Goal: Transaction & Acquisition: Purchase product/service

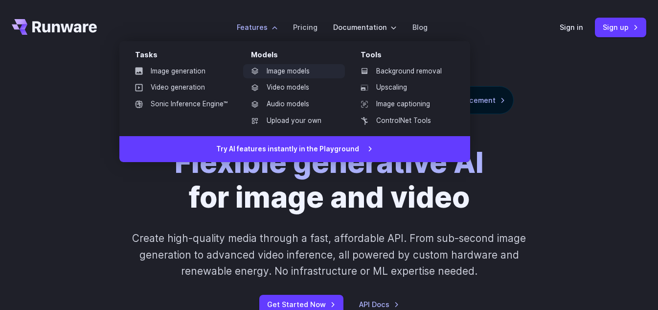
click at [281, 68] on link "Image models" at bounding box center [294, 71] width 102 height 15
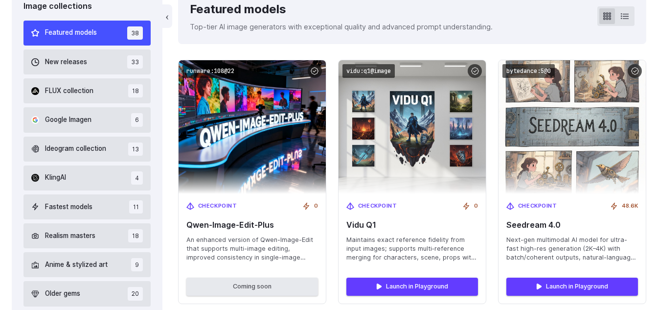
scroll to position [293, 0]
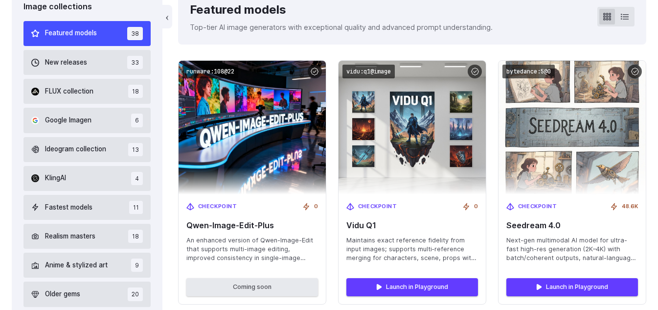
click at [97, 34] on span "Featured models" at bounding box center [71, 33] width 52 height 11
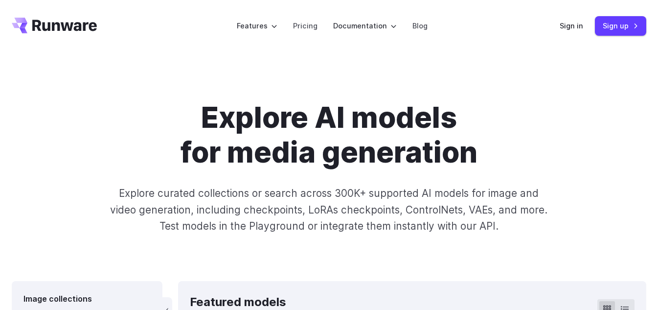
scroll to position [0, 0]
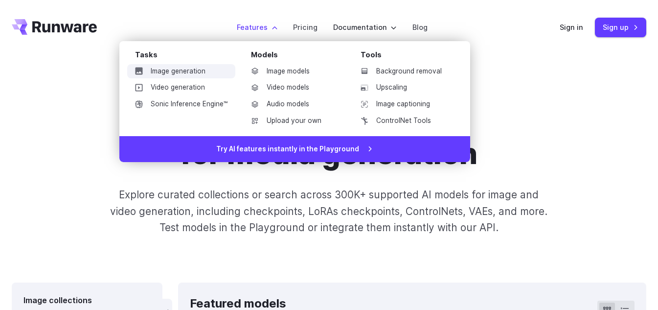
click at [188, 72] on link "Image generation" at bounding box center [181, 71] width 108 height 15
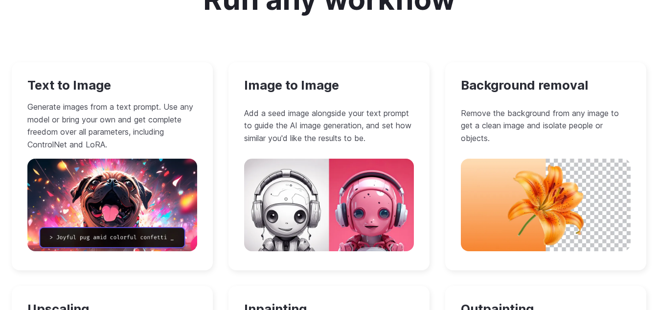
scroll to position [929, 0]
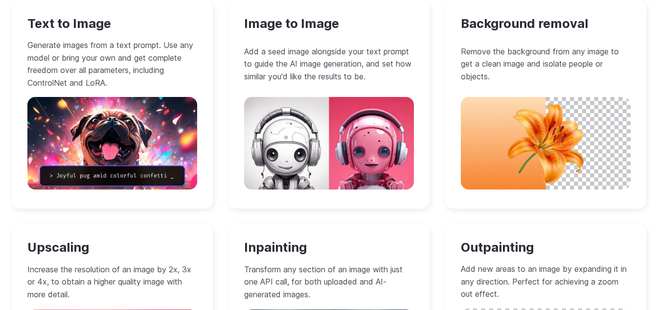
click at [93, 30] on h3 "Text to Image" at bounding box center [112, 23] width 170 height 15
click at [105, 104] on img at bounding box center [112, 143] width 170 height 92
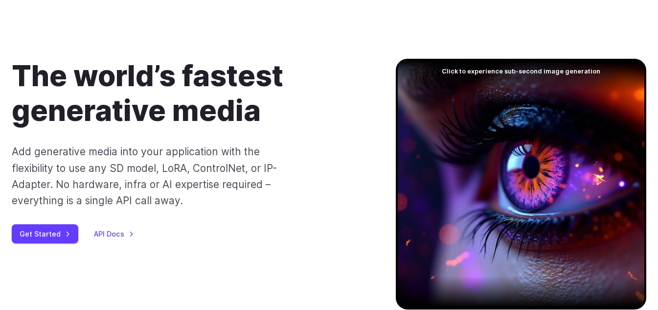
scroll to position [0, 0]
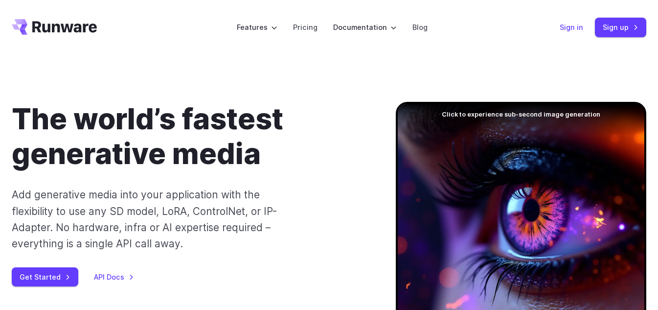
click at [564, 25] on link "Sign in" at bounding box center [570, 27] width 23 height 11
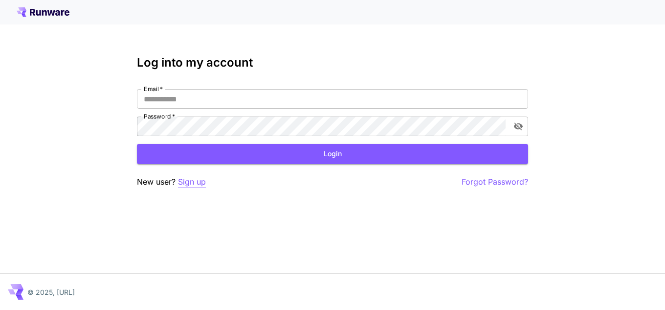
click at [191, 184] on p "Sign up" at bounding box center [192, 182] width 28 height 12
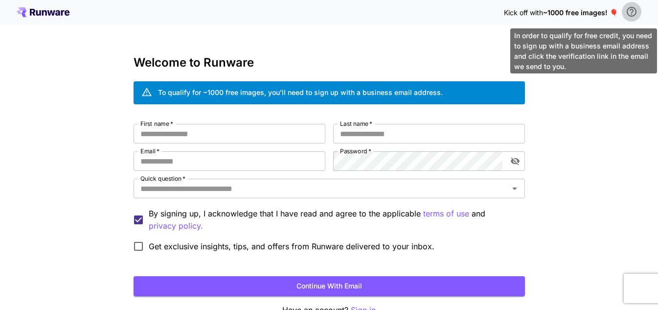
click at [633, 11] on icon "\a In order to qualify for free credit, you need to sign up with a business ema…" at bounding box center [631, 12] width 10 height 10
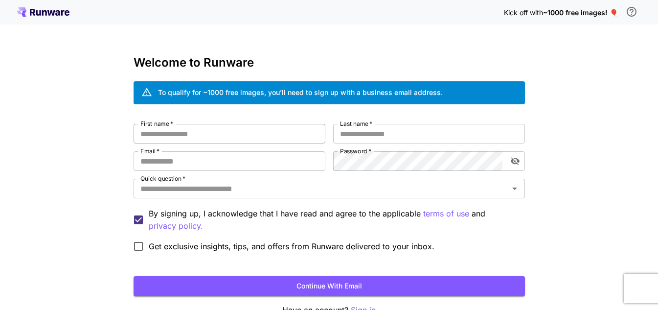
click at [185, 130] on input "First name   *" at bounding box center [229, 134] width 192 height 20
type input "******"
type input "**********"
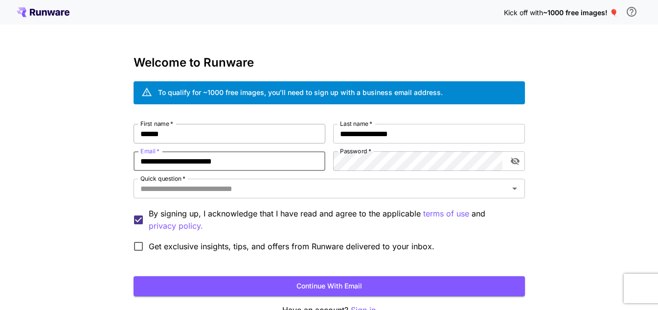
type input "**********"
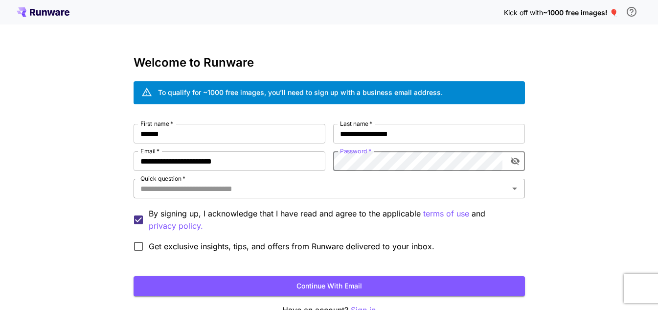
click at [252, 193] on input "Quick question   *" at bounding box center [320, 188] width 369 height 14
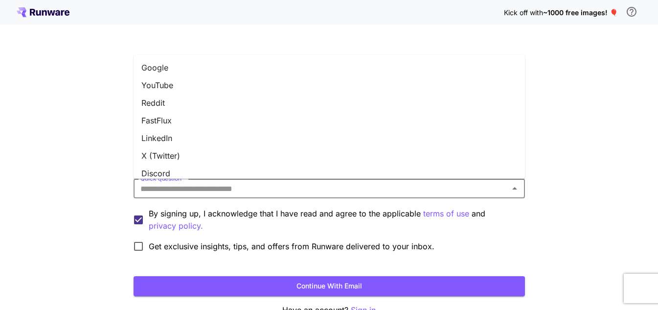
click at [184, 71] on li "Google" at bounding box center [328, 68] width 391 height 18
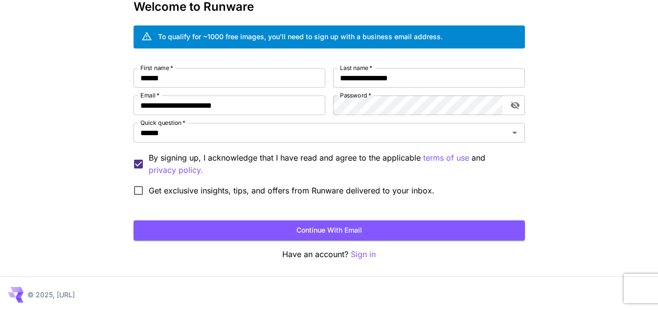
scroll to position [59, 0]
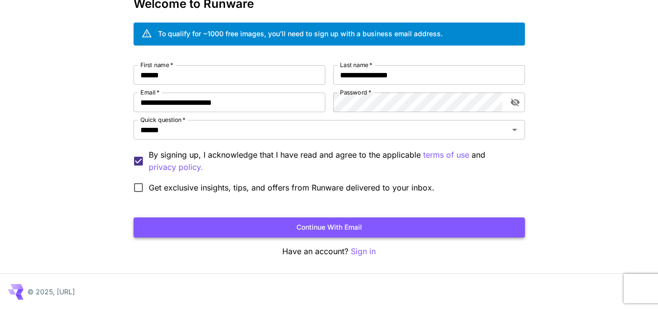
click at [300, 229] on button "Continue with email" at bounding box center [328, 227] width 391 height 20
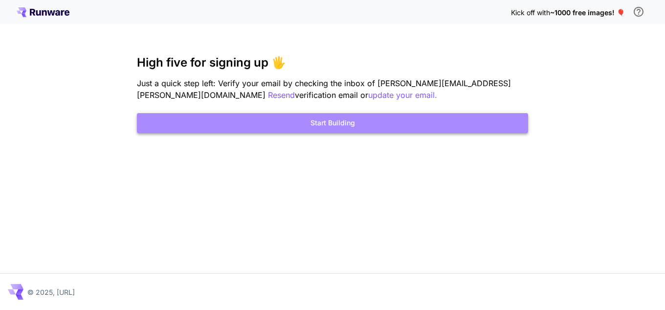
click at [330, 123] on button "Start Building" at bounding box center [332, 123] width 391 height 20
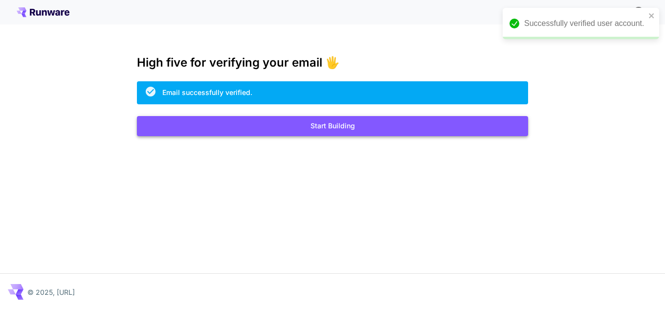
click at [362, 129] on button "Start Building" at bounding box center [332, 126] width 391 height 20
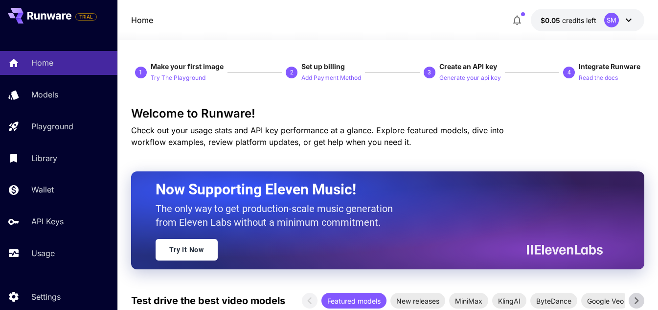
click at [613, 18] on div "SM" at bounding box center [611, 20] width 15 height 15
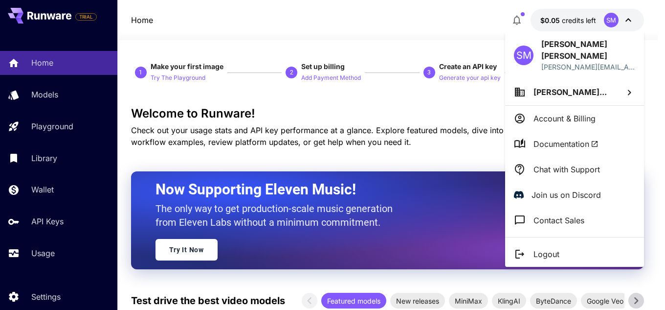
click at [440, 111] on div at bounding box center [332, 155] width 665 height 310
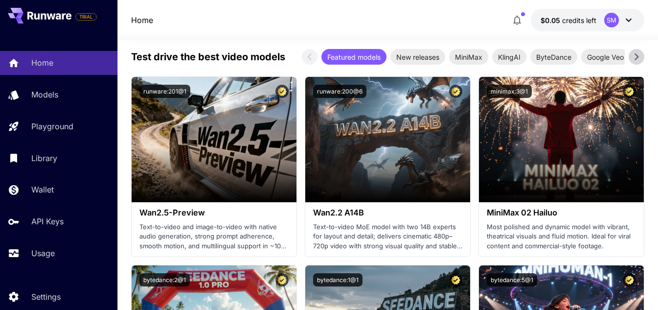
scroll to position [245, 0]
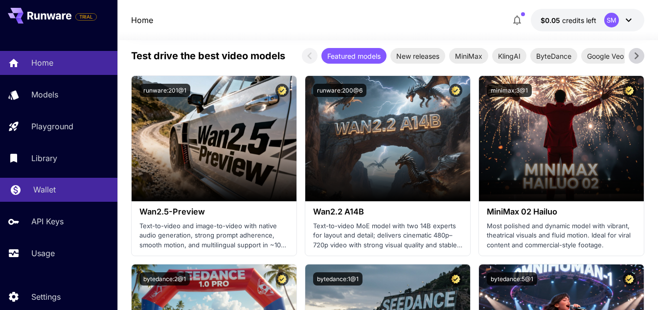
click at [48, 193] on p "Wallet" at bounding box center [44, 189] width 22 height 12
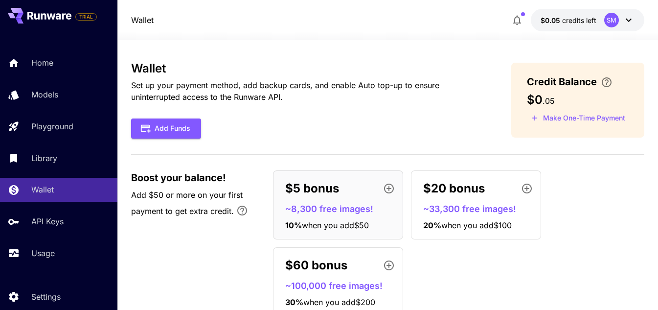
drag, startPoint x: 39, startPoint y: 13, endPoint x: 71, endPoint y: 0, distance: 34.7
click at [39, 13] on icon at bounding box center [49, 16] width 44 height 8
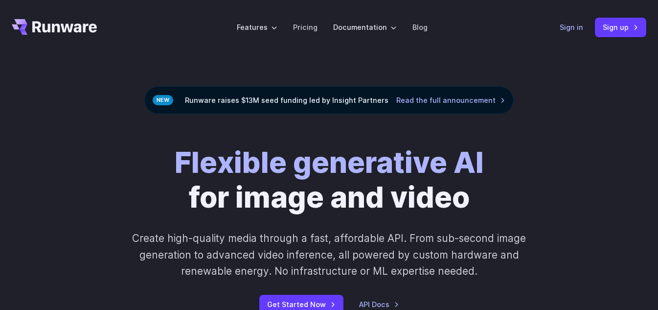
click at [567, 26] on link "Sign in" at bounding box center [570, 27] width 23 height 11
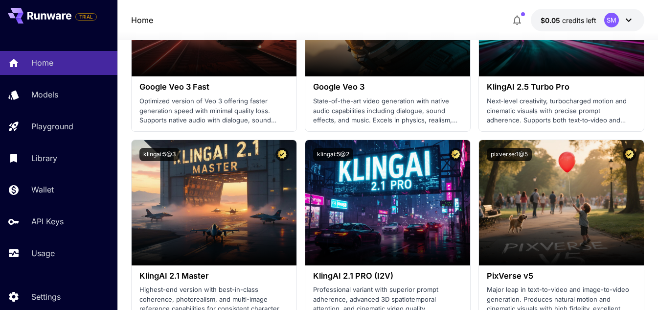
scroll to position [880, 0]
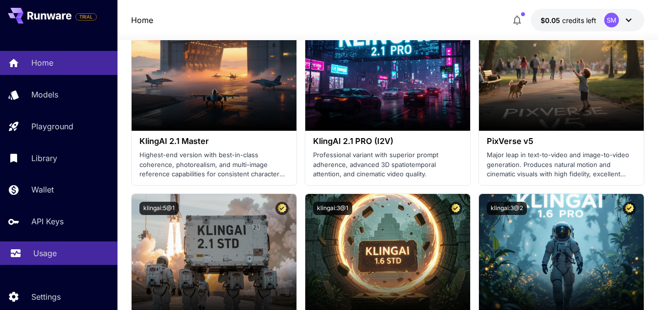
click at [41, 255] on p "Usage" at bounding box center [44, 253] width 23 height 12
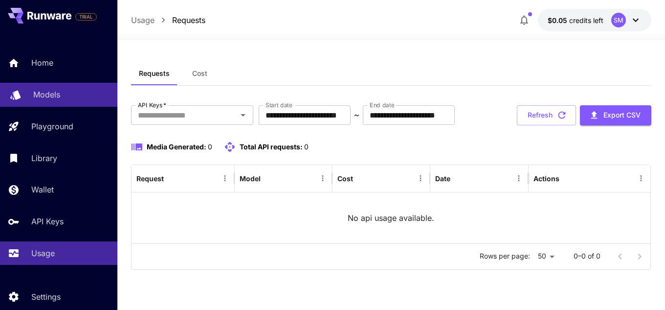
click at [48, 96] on p "Models" at bounding box center [46, 95] width 27 height 12
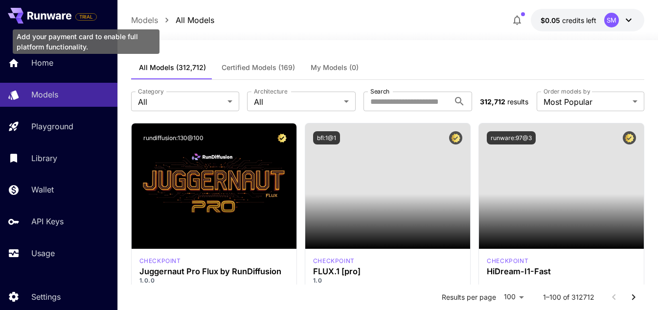
click at [89, 17] on span "TRIAL" at bounding box center [86, 16] width 21 height 7
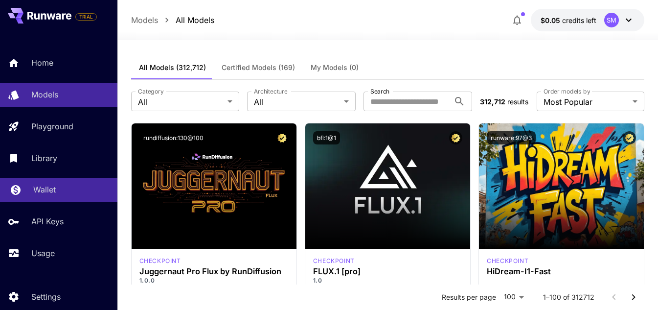
click at [36, 186] on p "Wallet" at bounding box center [44, 189] width 22 height 12
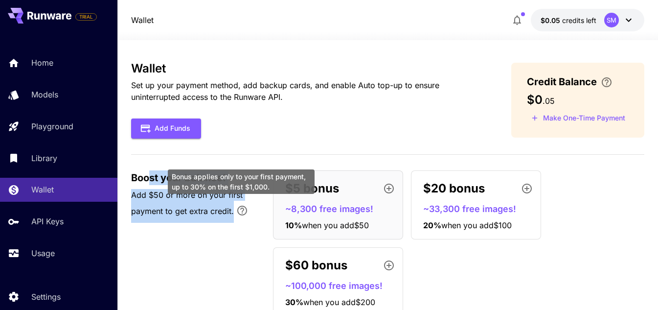
drag, startPoint x: 150, startPoint y: 180, endPoint x: 234, endPoint y: 216, distance: 91.8
click at [234, 216] on div "Boost your balance! Add $50 or more on your first payment to get extra credit." at bounding box center [197, 196] width 132 height 52
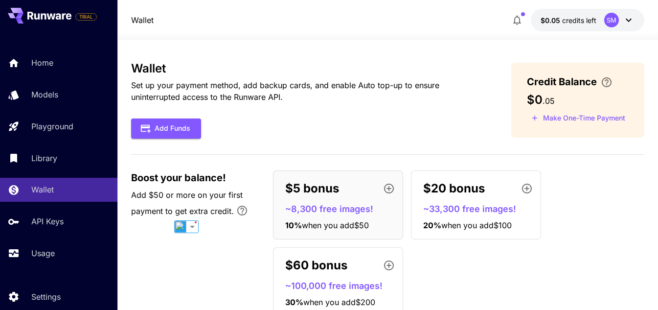
click at [252, 249] on div "Boost your balance! Add $50 or more on your first payment to get extra credit. …" at bounding box center [387, 243] width 513 height 146
click at [386, 188] on icon "button" at bounding box center [389, 188] width 12 height 12
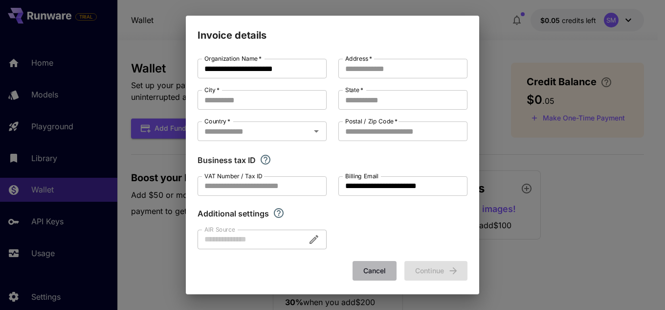
click at [358, 268] on button "Cancel" at bounding box center [375, 271] width 44 height 20
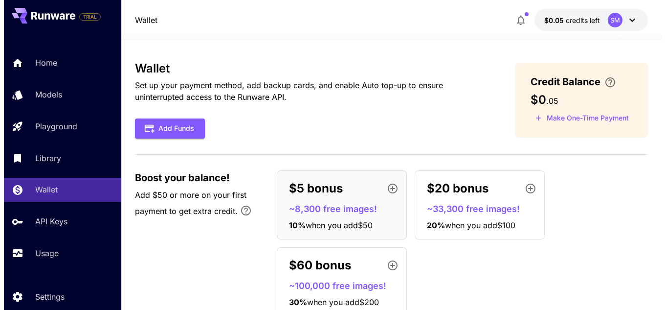
scroll to position [36, 0]
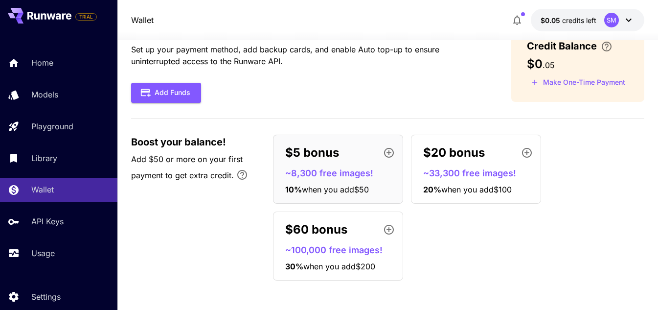
click at [329, 171] on p "~8,300 free images!" at bounding box center [341, 172] width 113 height 13
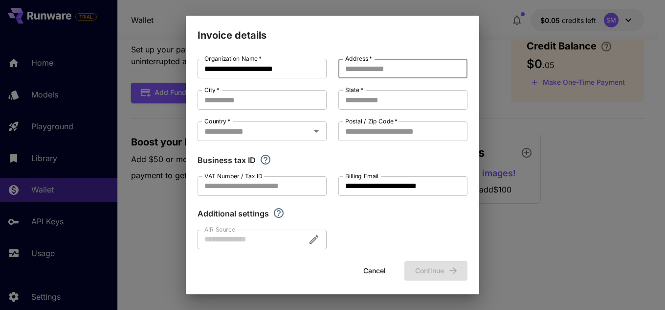
click at [376, 69] on input "Address   *" at bounding box center [402, 69] width 129 height 20
type input "**********"
click at [288, 98] on input "City   *" at bounding box center [262, 100] width 129 height 20
type input "**********"
click at [382, 94] on input "State   *" at bounding box center [402, 100] width 129 height 20
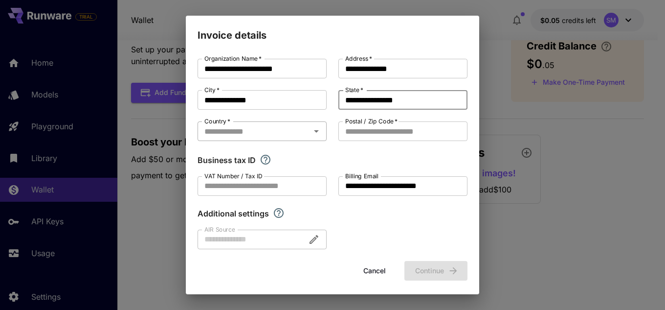
type input "**********"
click at [270, 127] on input "Country   *" at bounding box center [253, 131] width 107 height 14
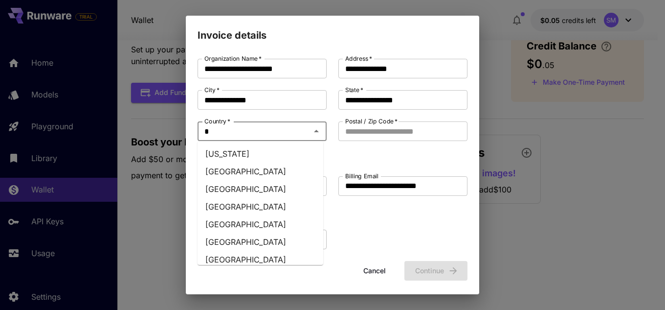
type input "**"
click at [239, 203] on li "Mexico" at bounding box center [261, 207] width 126 height 18
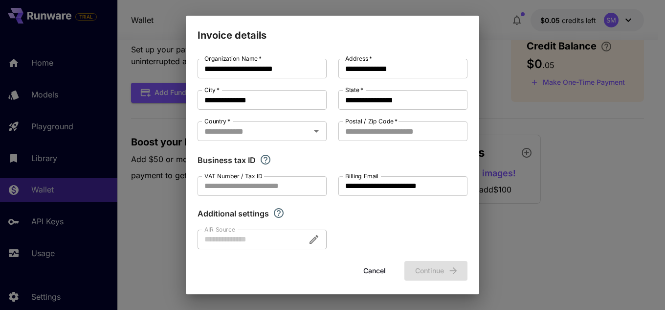
type input "******"
click at [392, 133] on input "Postal / Zip Code   *" at bounding box center [402, 131] width 129 height 20
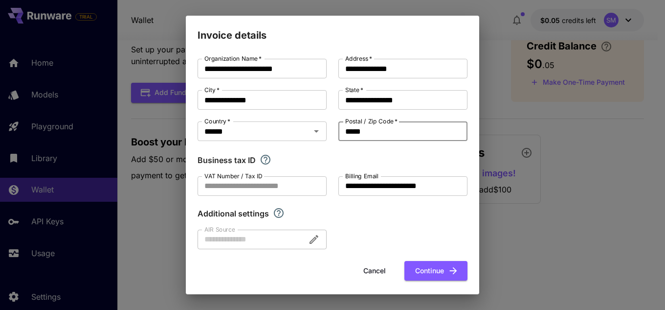
scroll to position [4, 0]
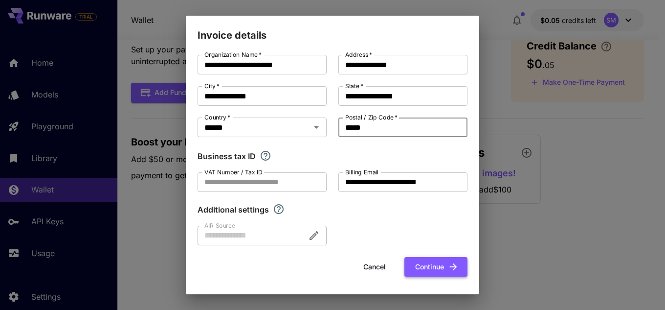
type input "*****"
click at [404, 267] on button "Continue" at bounding box center [435, 267] width 63 height 20
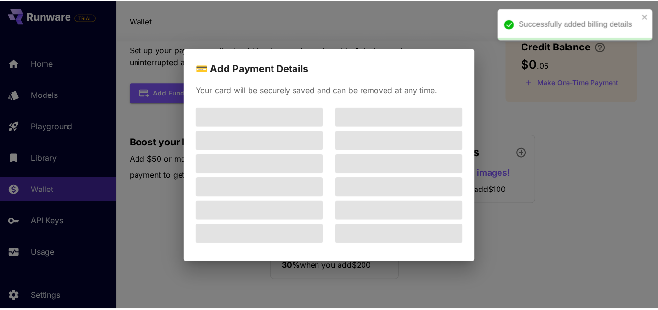
scroll to position [0, 0]
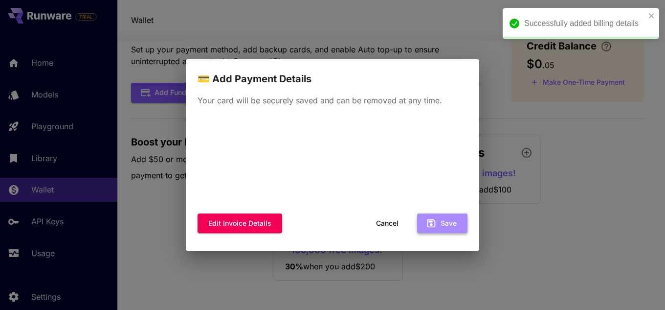
click at [454, 217] on button "Save" at bounding box center [442, 223] width 50 height 20
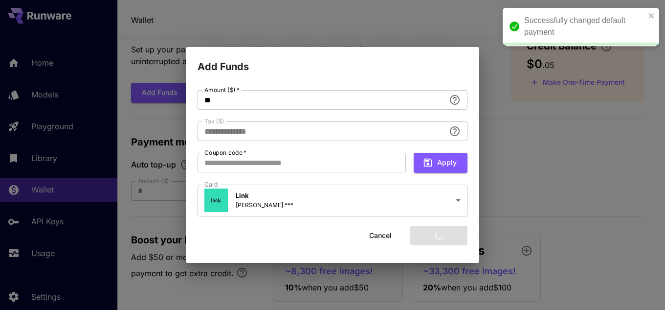
type input "****"
click at [337, 105] on input "**" at bounding box center [321, 100] width 247 height 20
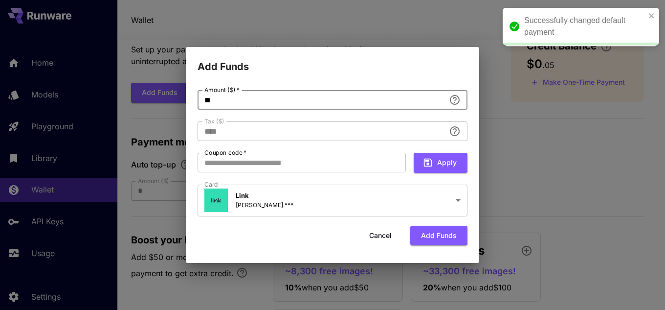
type input "*"
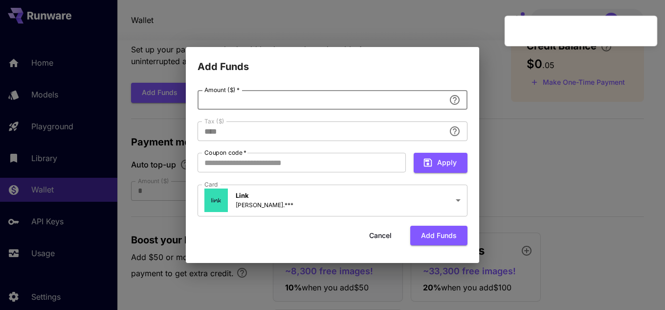
type input "**********"
type input "*"
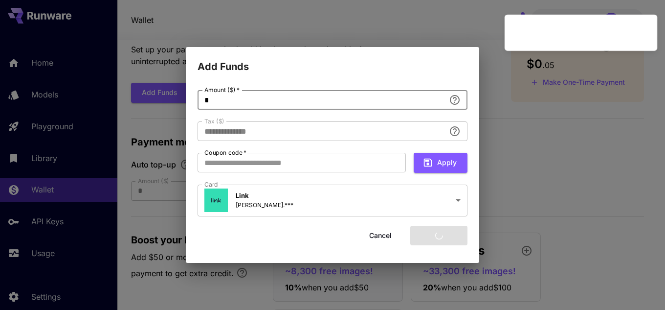
type input "****"
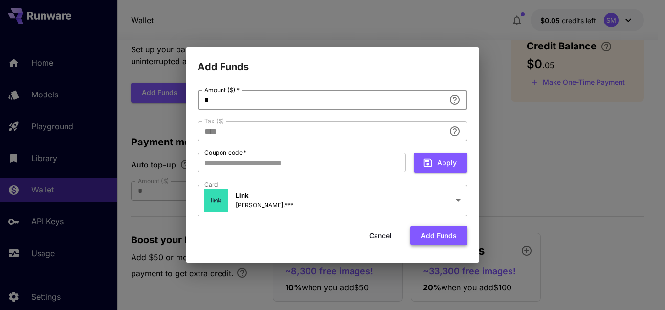
type input "*"
click at [439, 232] on button "Add funds" at bounding box center [438, 235] width 57 height 20
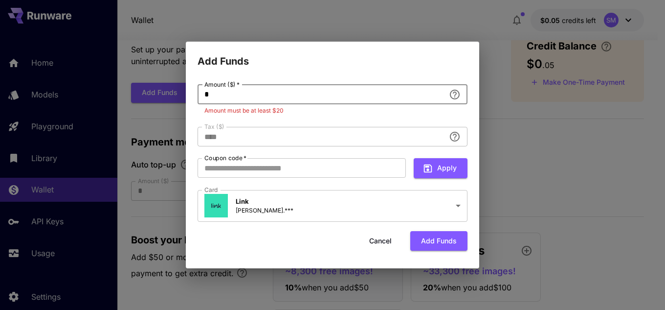
click at [302, 90] on input "*" at bounding box center [321, 95] width 247 height 20
click at [373, 231] on button "Cancel" at bounding box center [380, 241] width 44 height 20
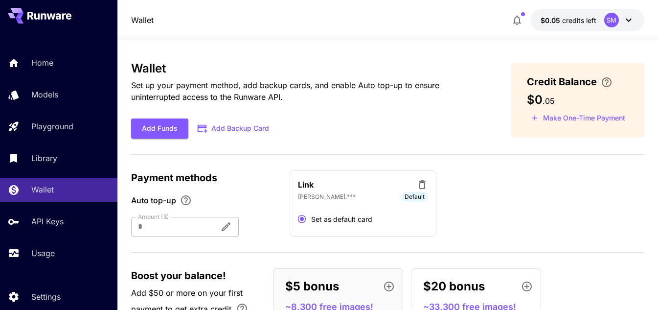
click at [212, 227] on div at bounding box center [171, 227] width 81 height 20
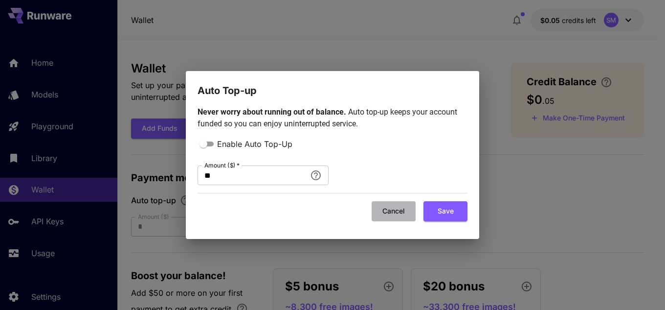
click at [394, 214] on button "Cancel" at bounding box center [394, 211] width 44 height 20
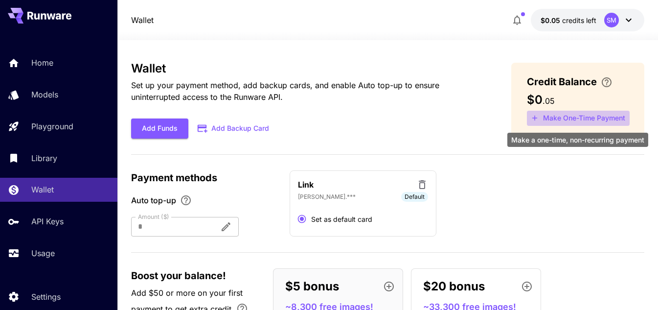
click at [599, 113] on button "Make One-Time Payment" at bounding box center [578, 118] width 103 height 15
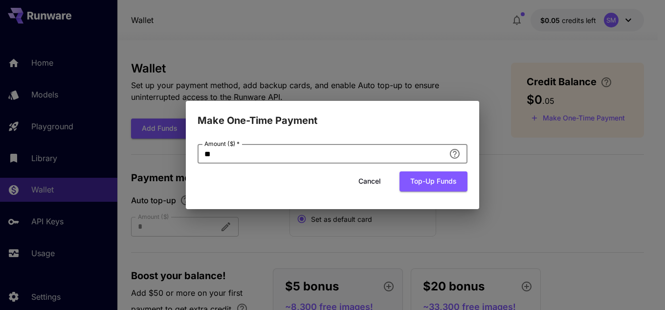
click at [328, 149] on input "**" at bounding box center [321, 154] width 247 height 20
click at [382, 180] on button "Cancel" at bounding box center [370, 181] width 44 height 20
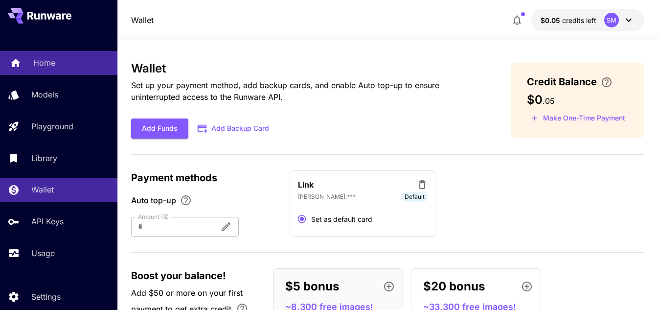
click at [40, 67] on p "Home" at bounding box center [44, 63] width 22 height 12
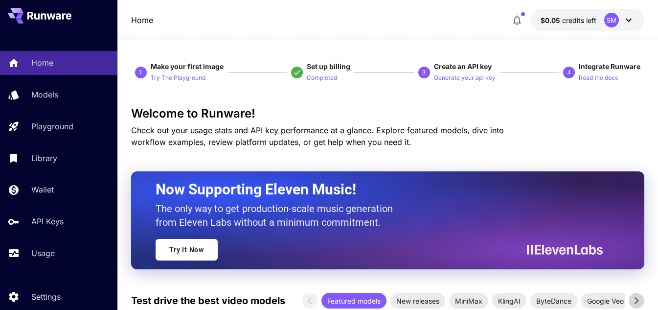
click at [627, 14] on div "SM" at bounding box center [619, 20] width 30 height 15
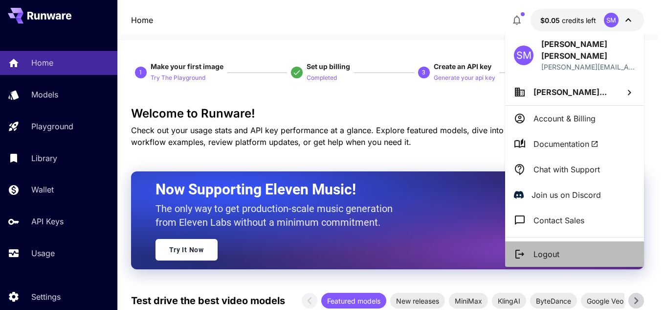
click at [553, 248] on p "Logout" at bounding box center [546, 254] width 26 height 12
